Goal: Navigation & Orientation: Understand site structure

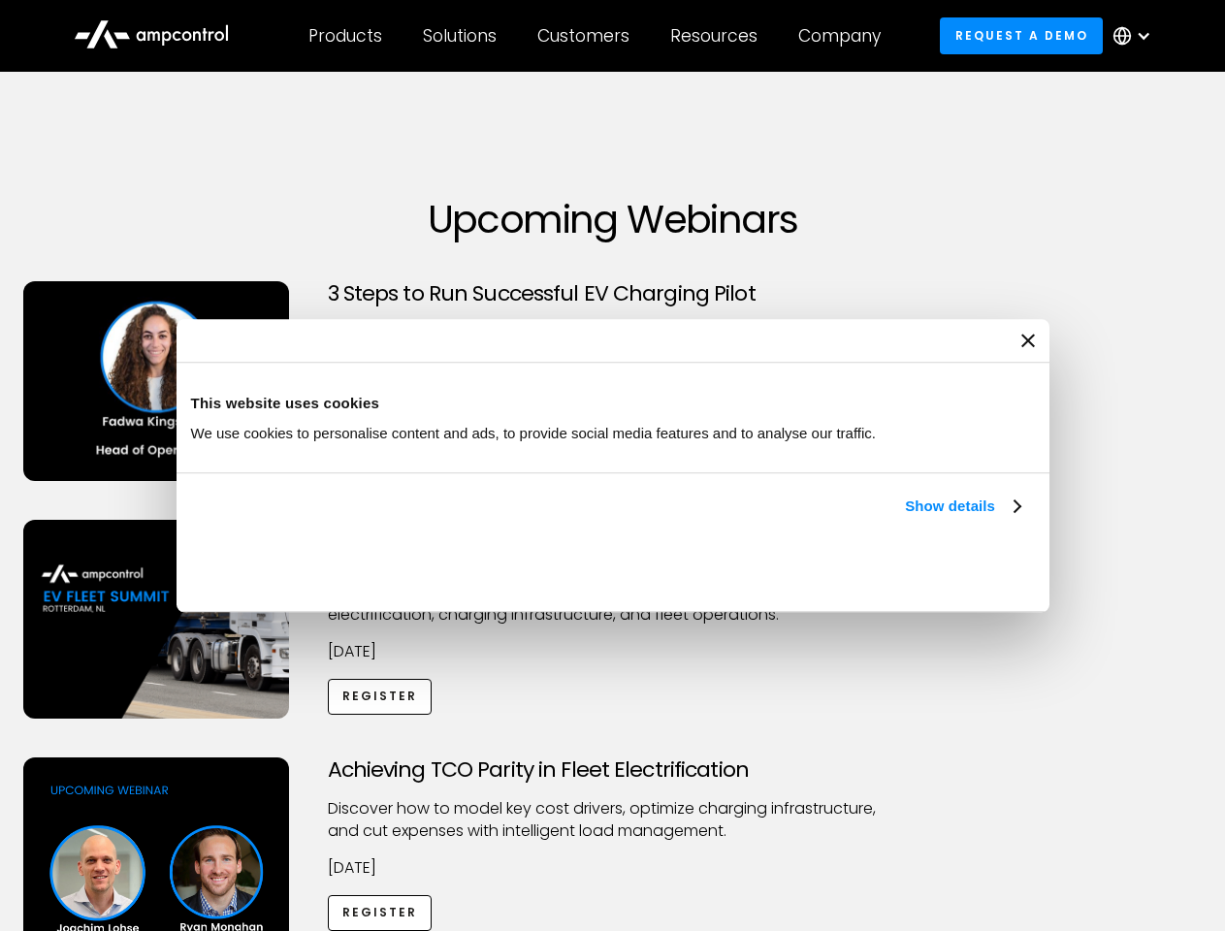
click at [905, 518] on link "Show details" at bounding box center [962, 506] width 114 height 23
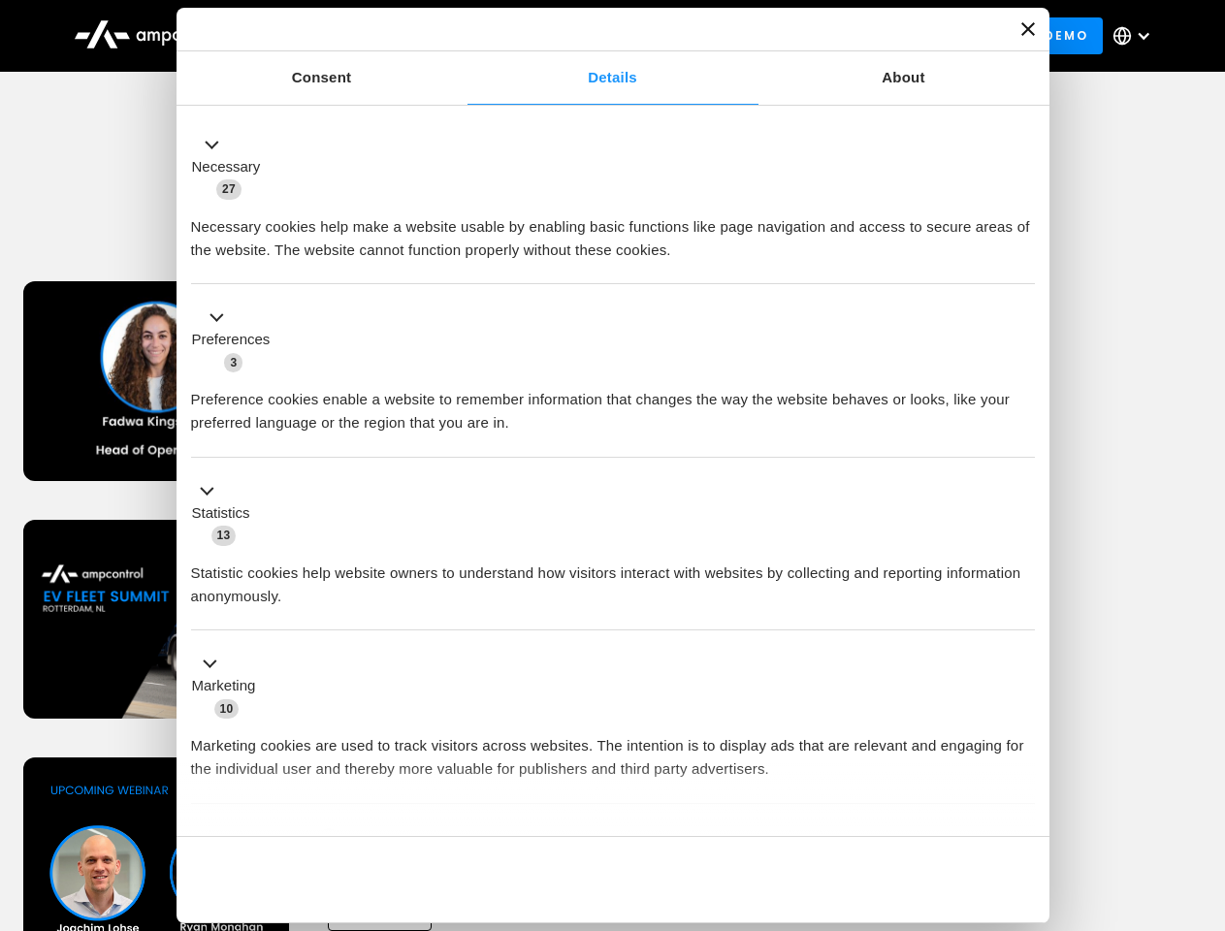
click at [1022, 262] on div "Necessary cookies help make a website usable by enabling basic functions like p…" at bounding box center [613, 231] width 844 height 61
click at [1204, 782] on div "Achieving TCO Parity in Fleet Electrification Discover how to model key cost dr…" at bounding box center [613, 909] width 1218 height 305
click at [596, 36] on div "Customers" at bounding box center [583, 35] width 92 height 21
click at [344, 36] on div "Products" at bounding box center [345, 35] width 74 height 21
click at [461, 36] on div "Solutions" at bounding box center [460, 35] width 74 height 21
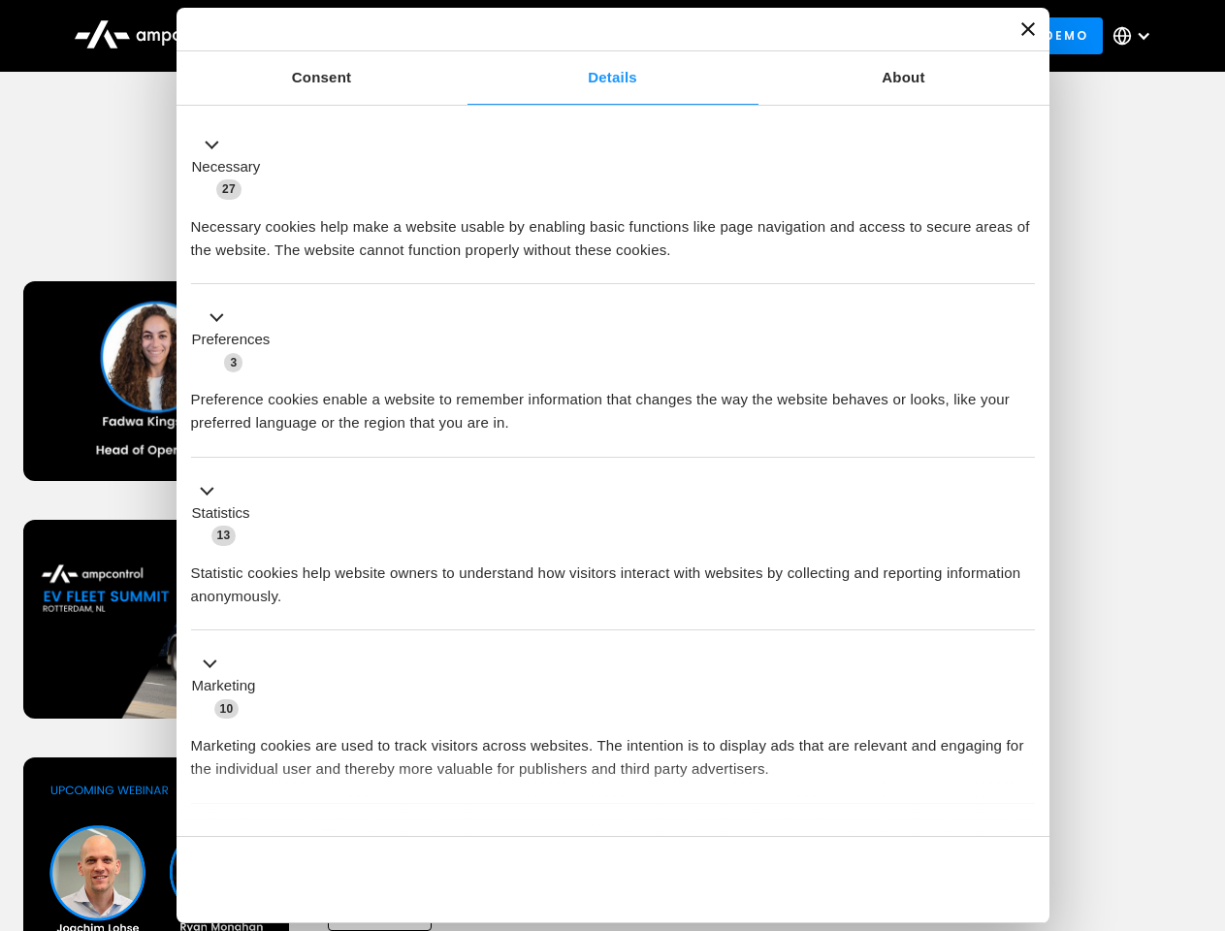
click at [587, 36] on div "Customers" at bounding box center [583, 35] width 92 height 21
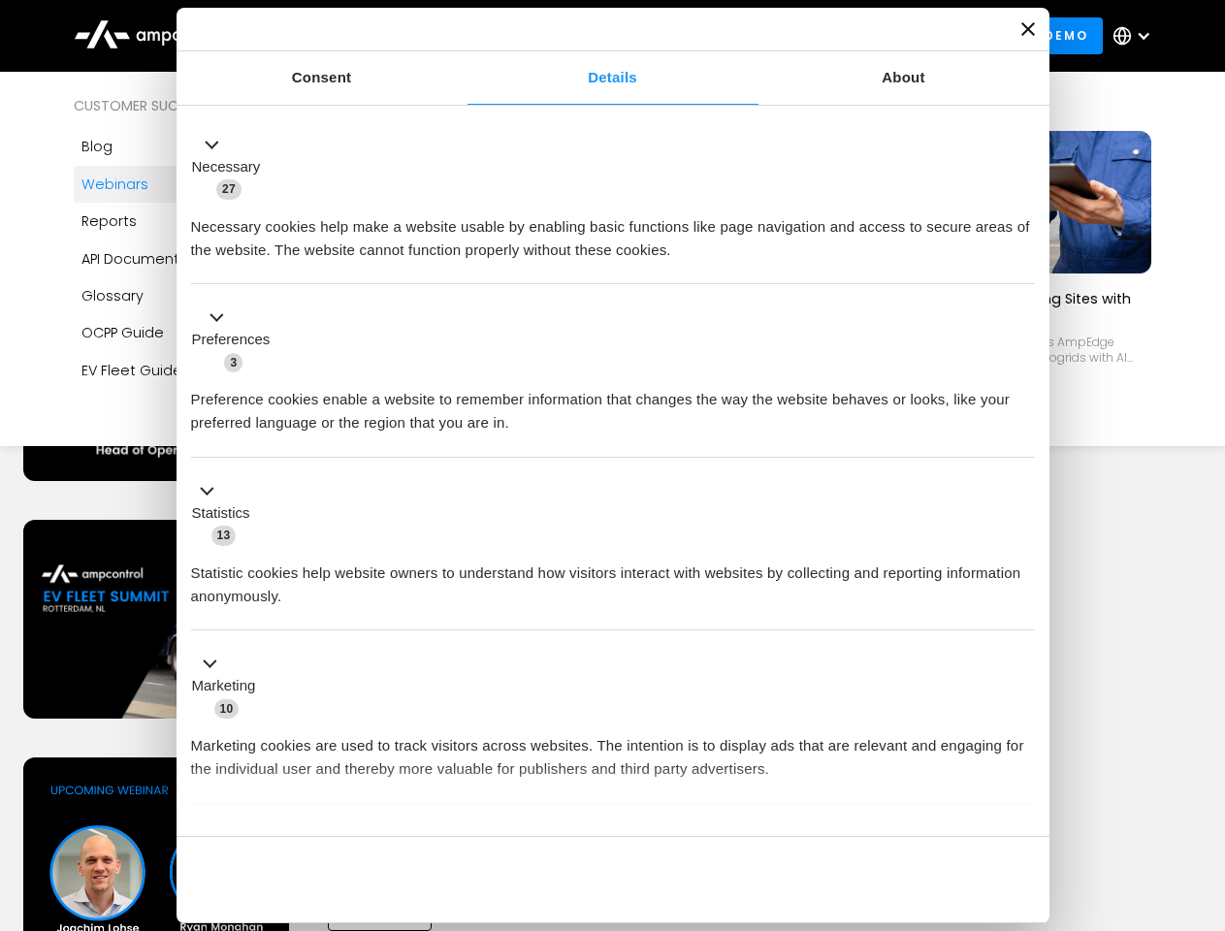
click at [718, 36] on div "Resources" at bounding box center [713, 35] width 87 height 21
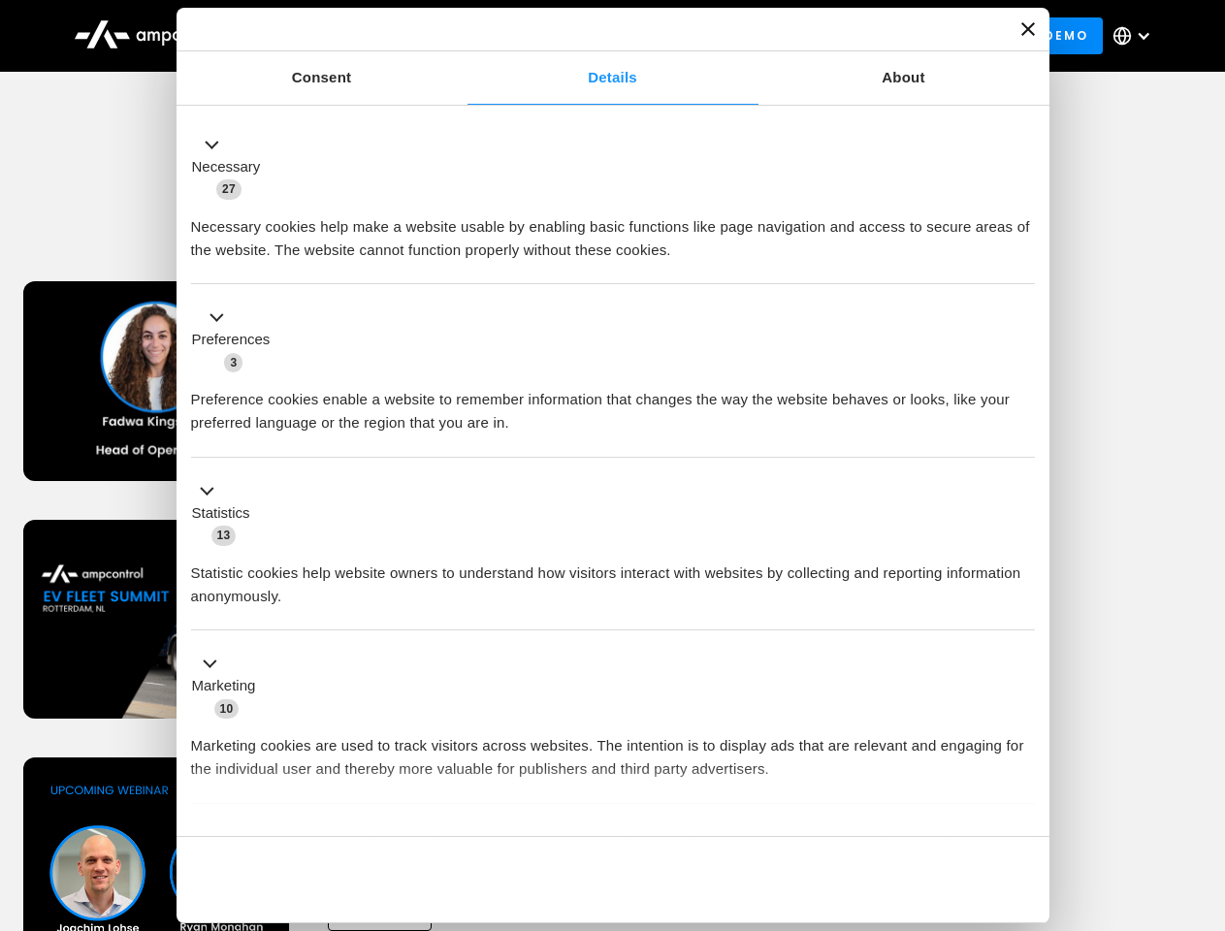
click at [846, 36] on div "Company" at bounding box center [839, 35] width 82 height 21
